Goal: Information Seeking & Learning: Learn about a topic

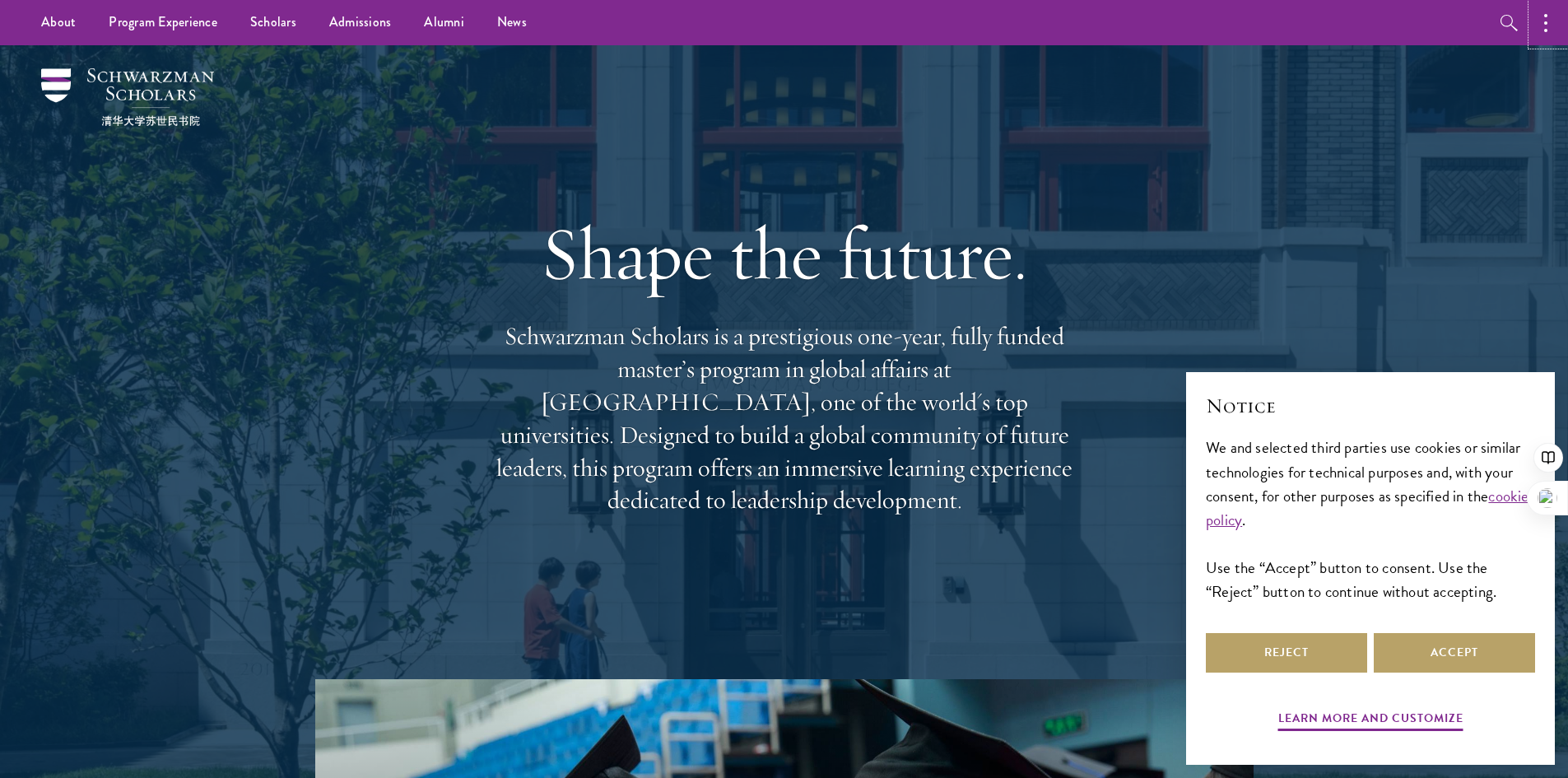
click at [1547, 32] on icon "button" at bounding box center [1546, 23] width 4 height 20
click at [1294, 57] on div "Shape the future. Schwarzman Scholars is a prestigious one-year, fully funded m…" at bounding box center [784, 362] width 1186 height 633
click at [1459, 649] on button "Accept" at bounding box center [1454, 652] width 162 height 40
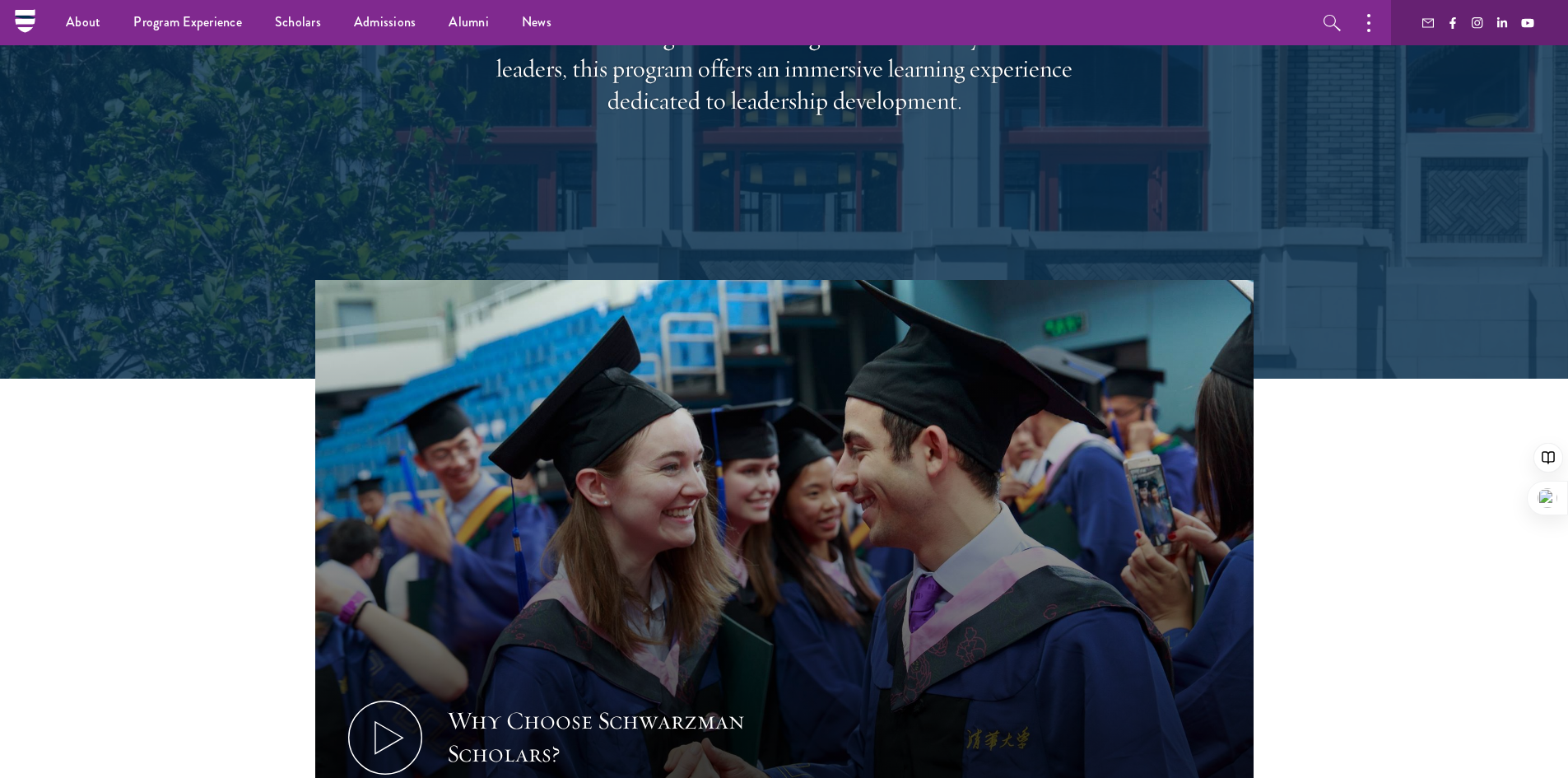
scroll to position [329, 0]
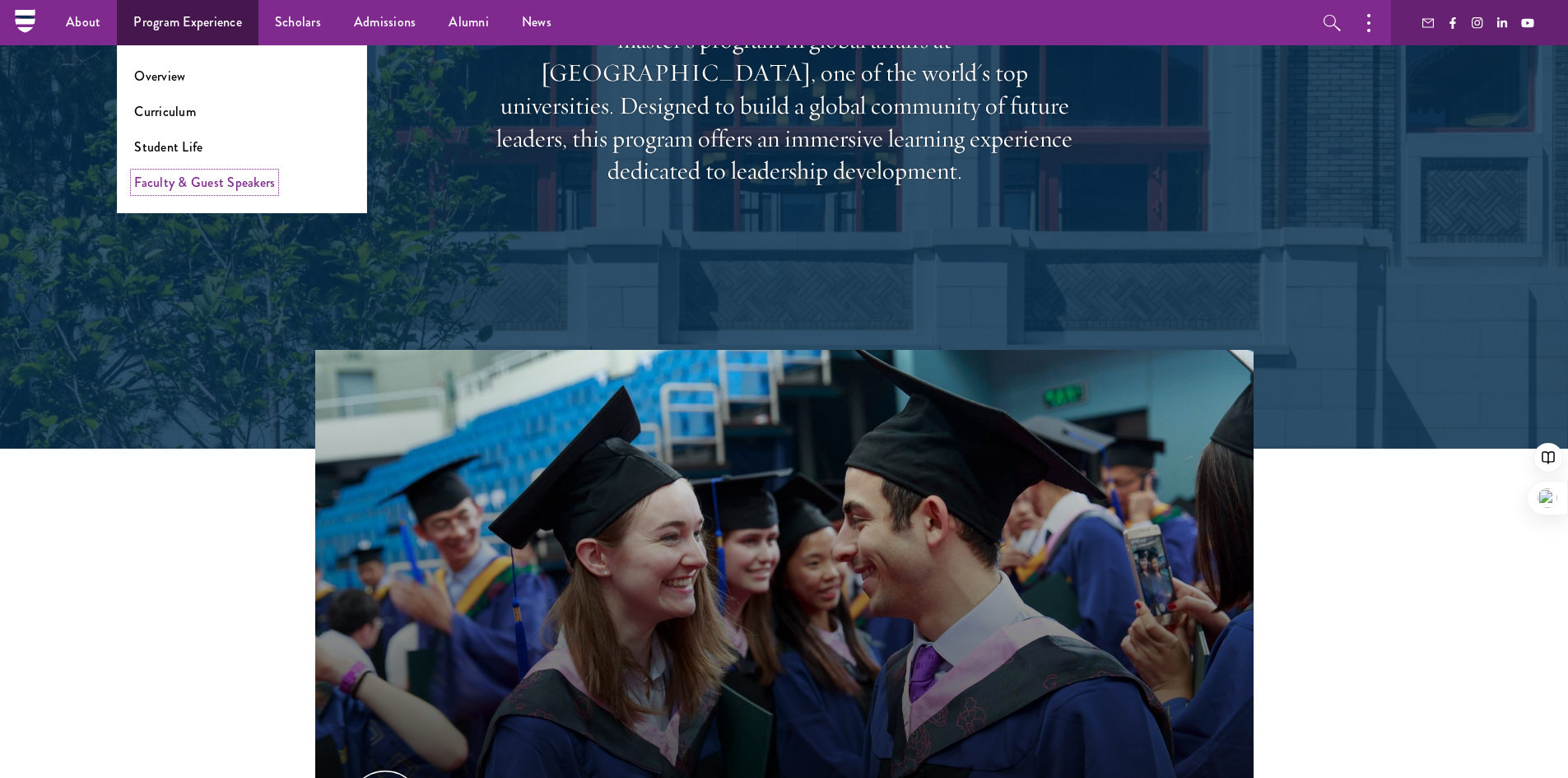
click at [223, 181] on link "Faculty & Guest Speakers" at bounding box center [204, 182] width 141 height 19
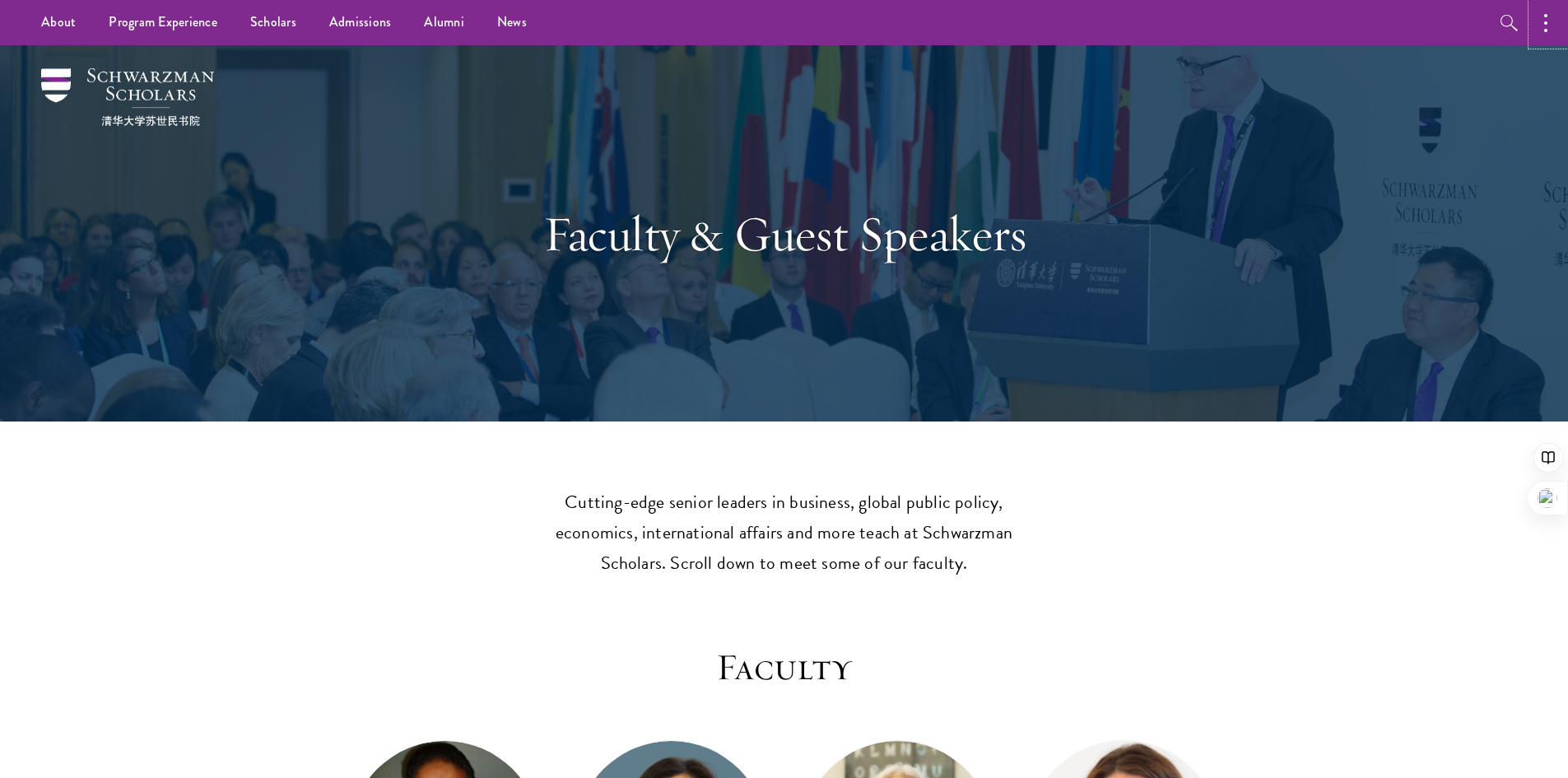
click at [1555, 23] on button "button" at bounding box center [1549, 22] width 36 height 45
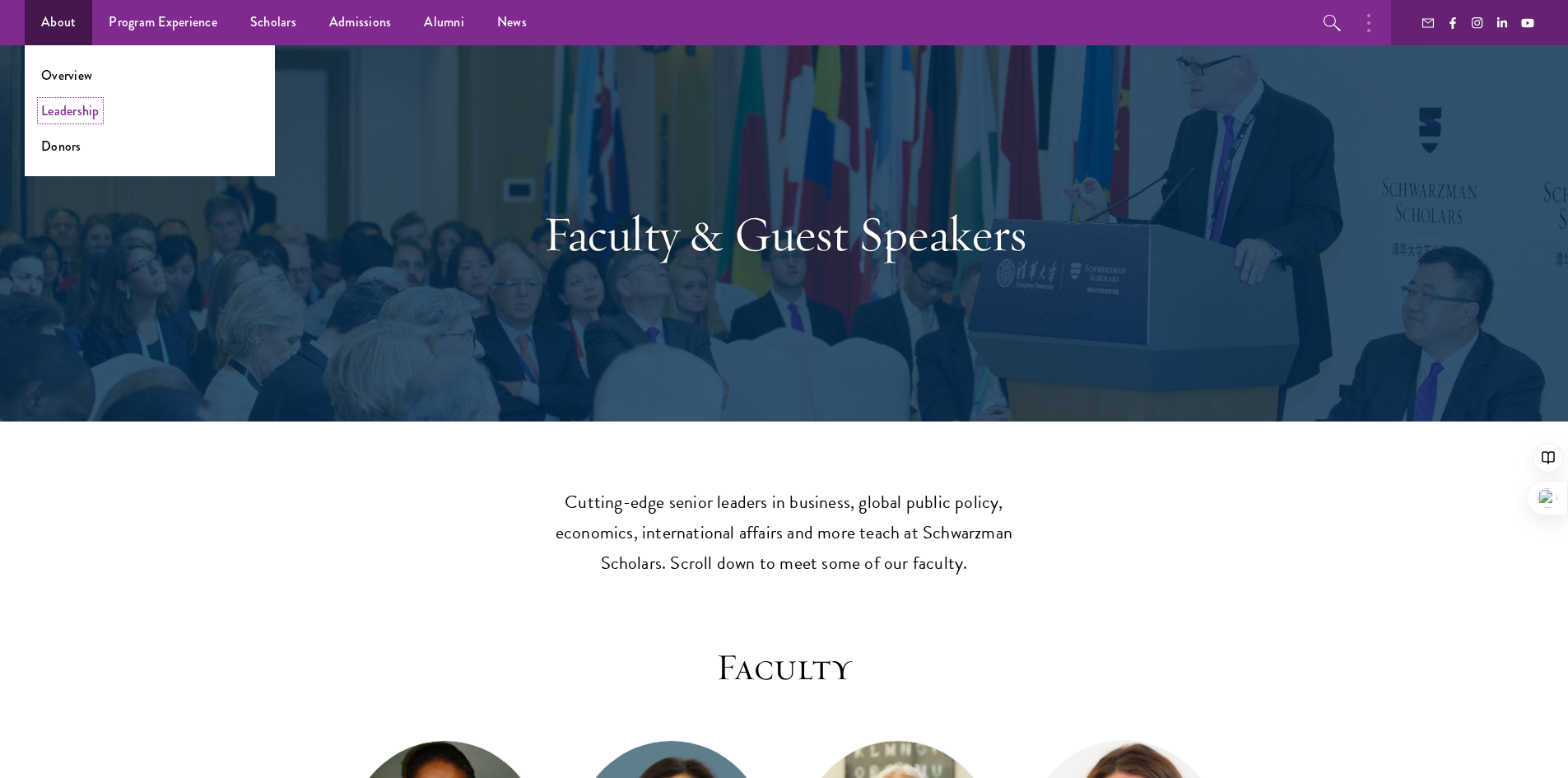
click at [83, 105] on link "Leadership" at bounding box center [70, 110] width 59 height 19
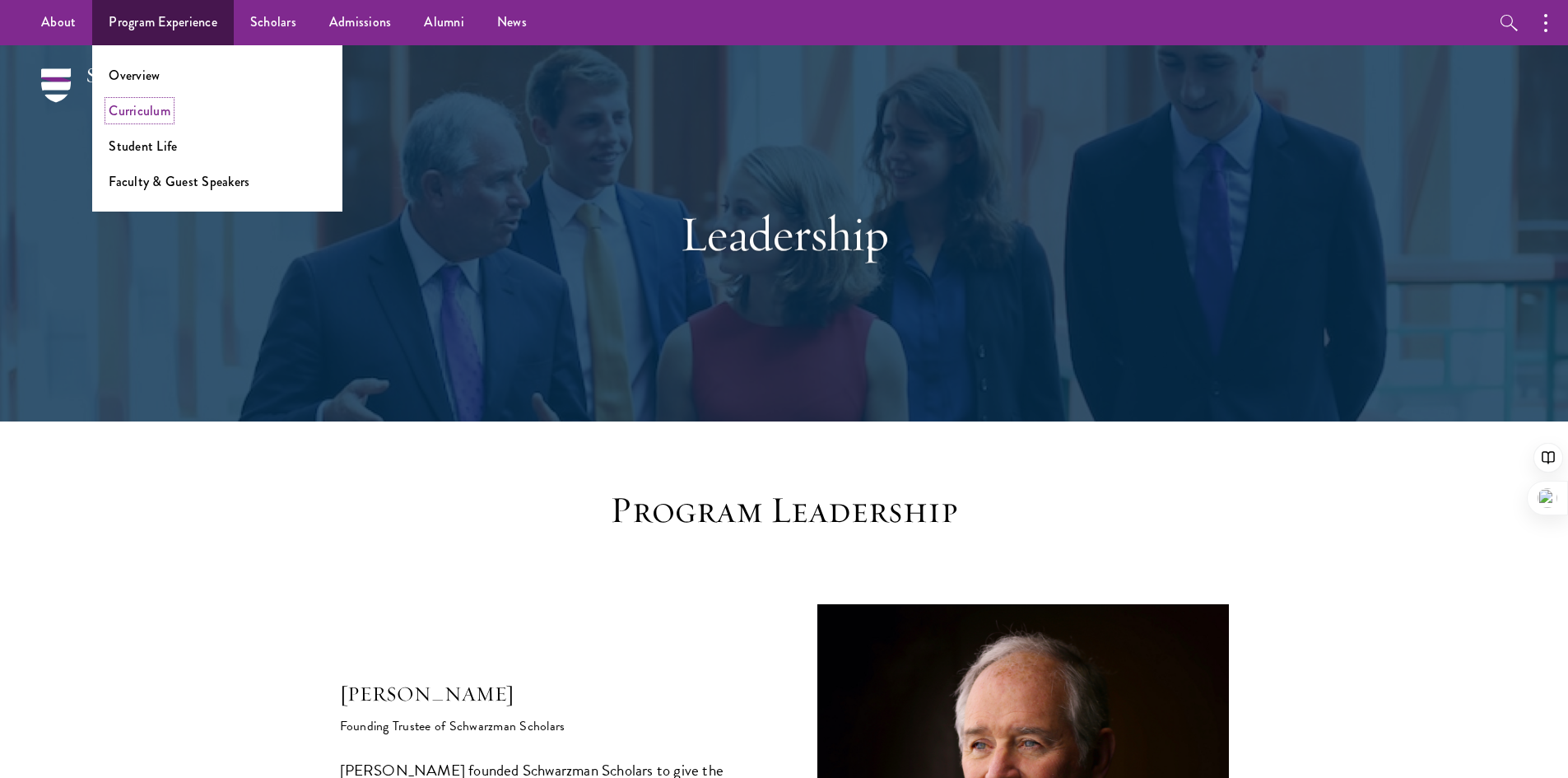
click at [155, 114] on link "Curriculum" at bounding box center [139, 110] width 62 height 19
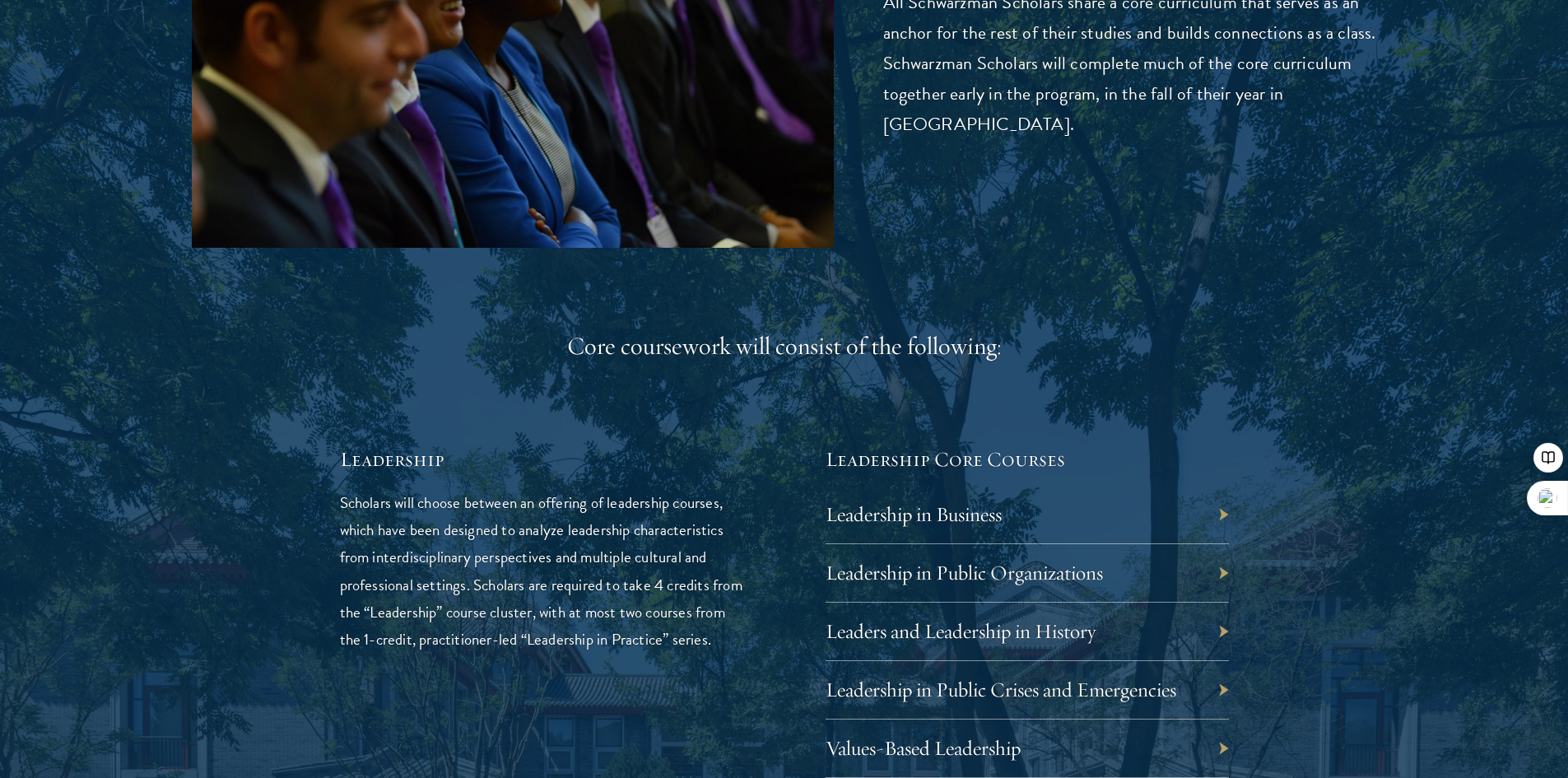
scroll to position [2715, 0]
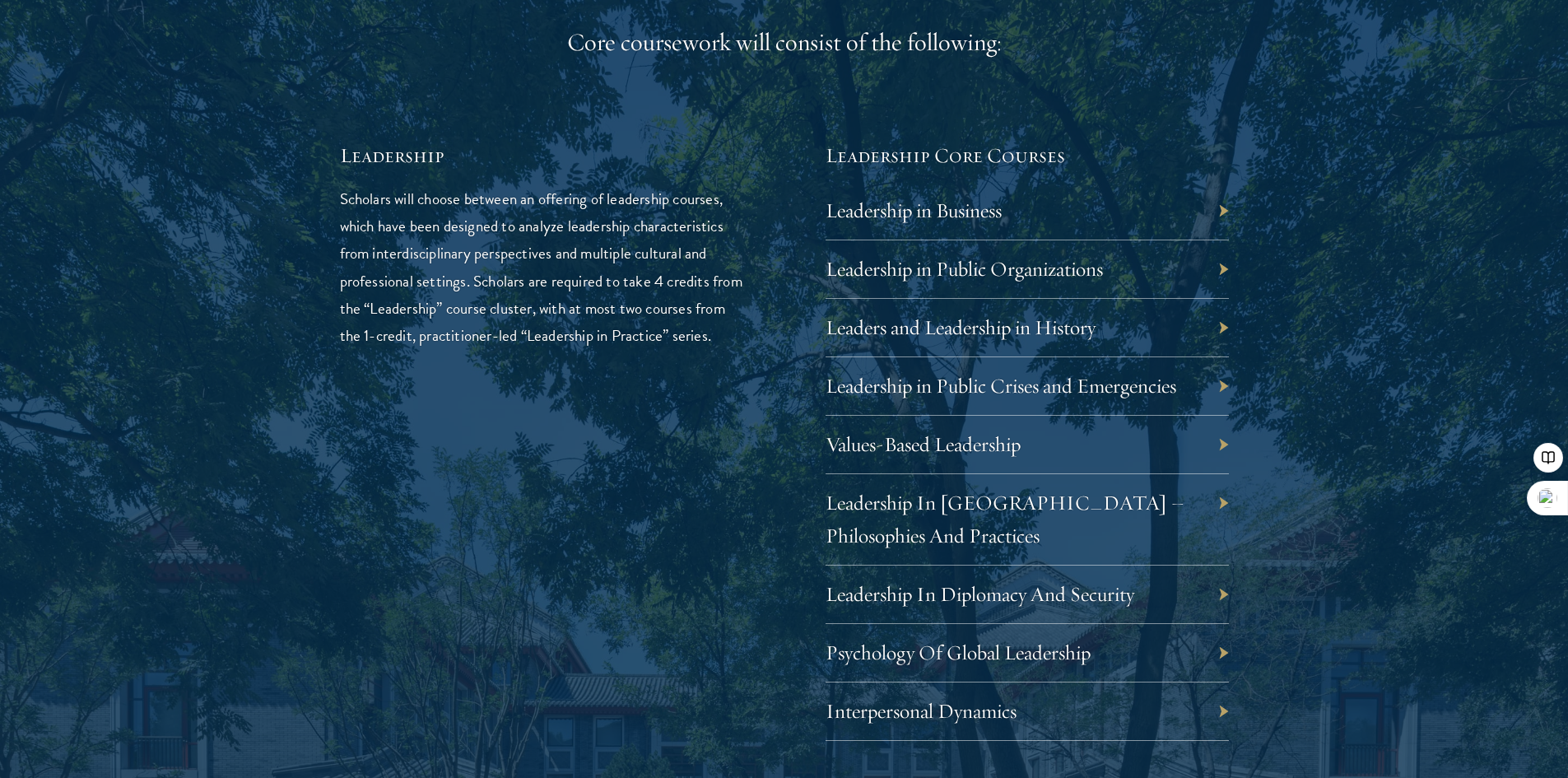
click at [1222, 445] on div "Values-Based Leadership" at bounding box center [1028, 444] width 404 height 59
click at [1065, 437] on div "Values-Based Leadership" at bounding box center [1028, 444] width 404 height 59
click at [969, 436] on link "Values-Based Leadership" at bounding box center [924, 444] width 195 height 26
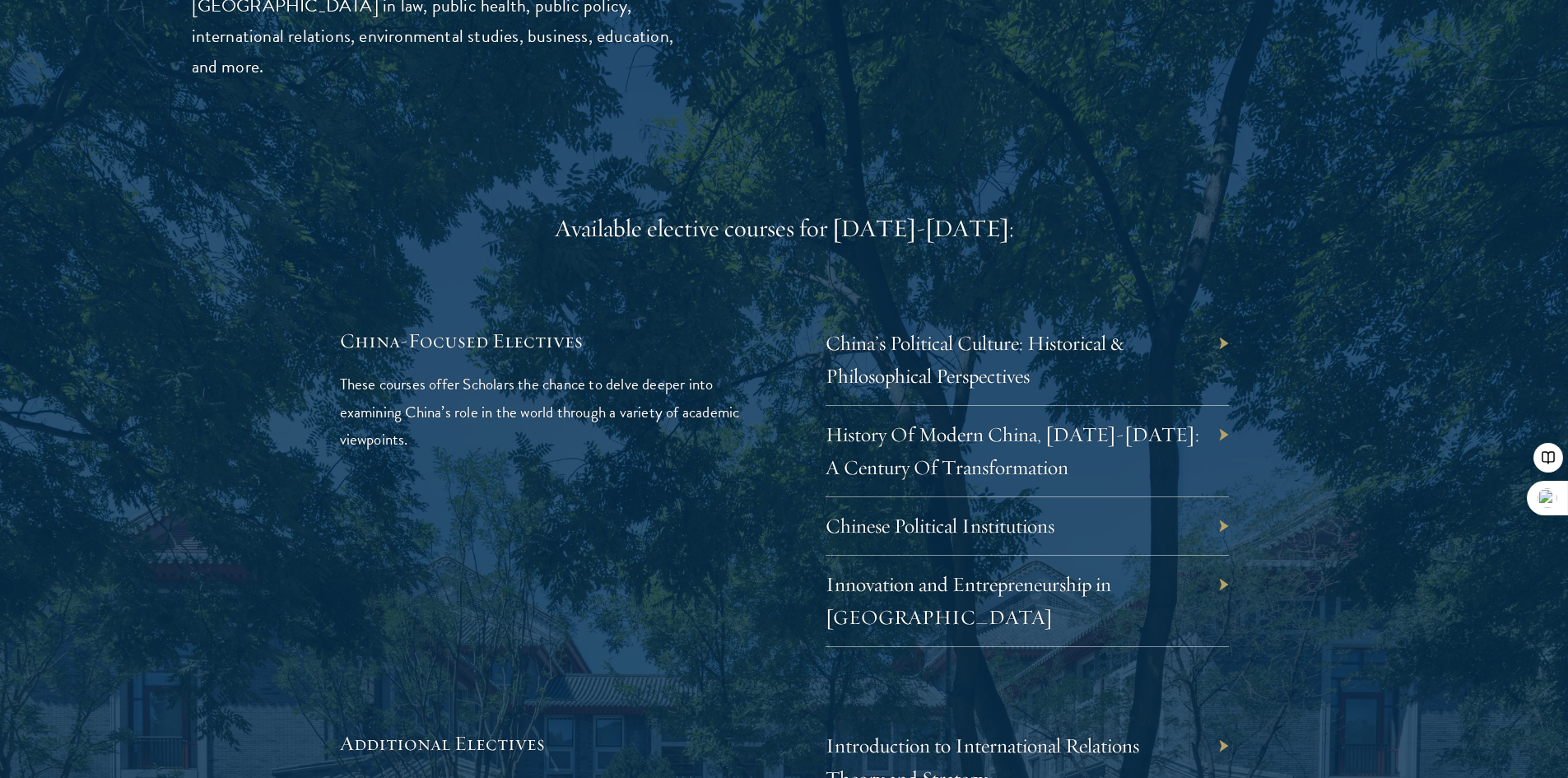
scroll to position [4774, 0]
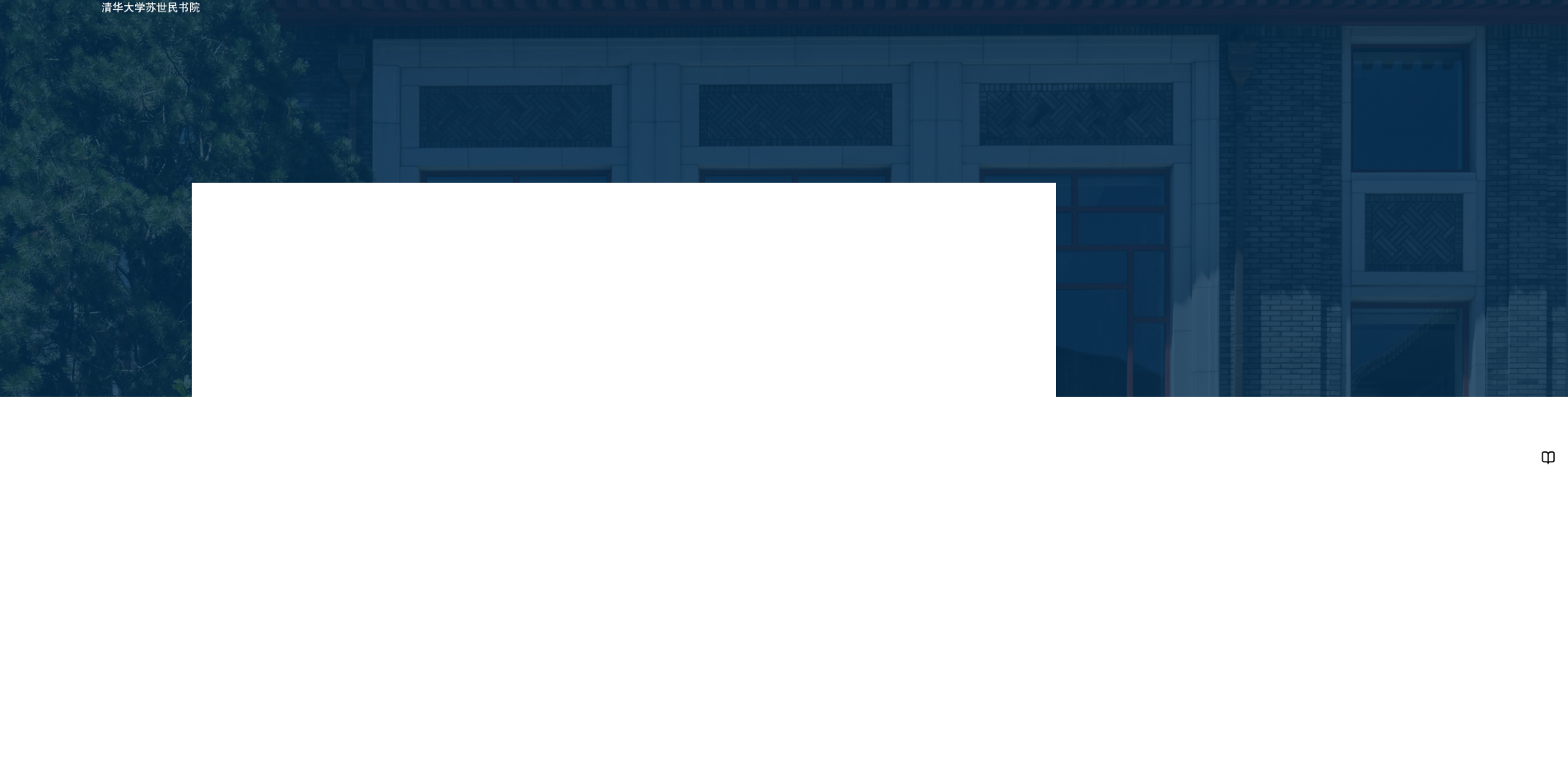
scroll to position [412, 0]
